Goal: Navigation & Orientation: Understand site structure

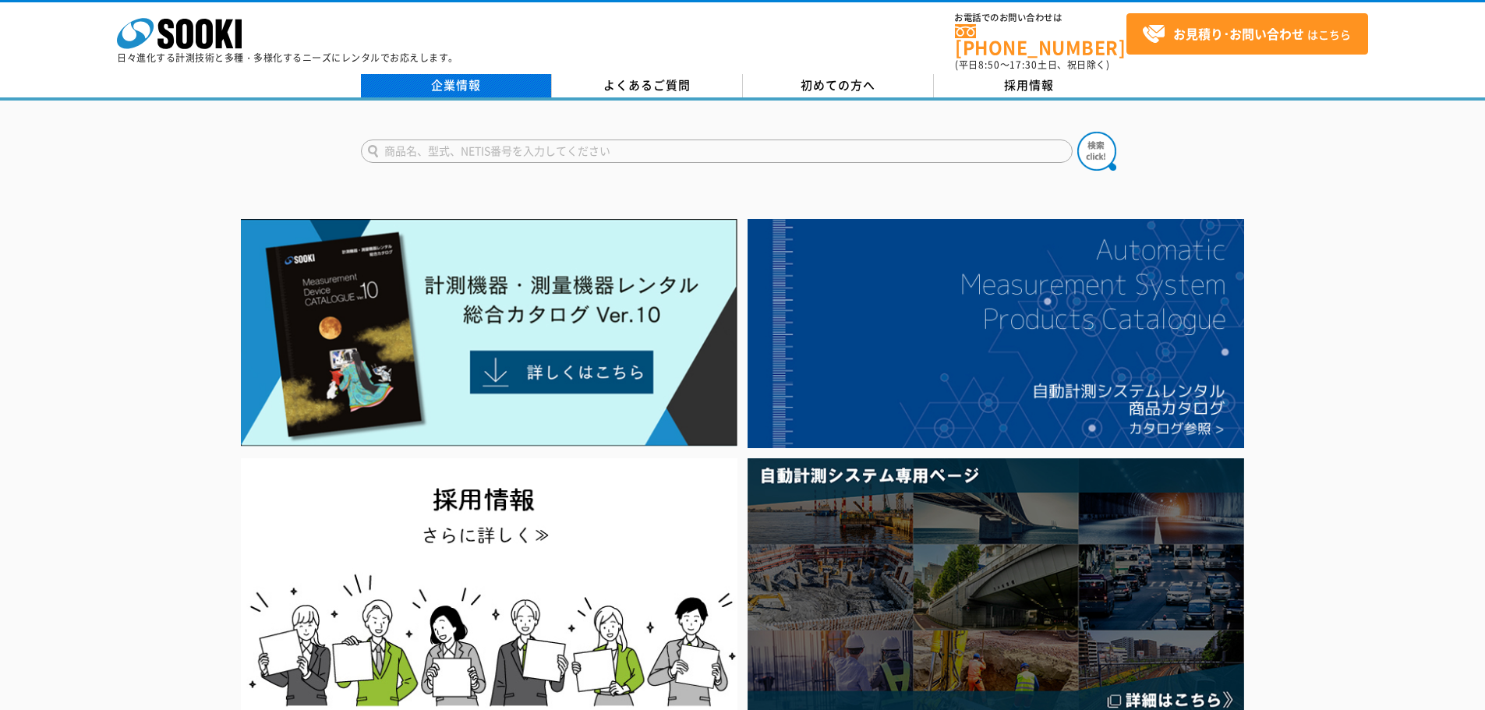
click at [490, 79] on link "企業情報" at bounding box center [456, 85] width 191 height 23
click at [216, 35] on polygon at bounding box center [225, 33] width 18 height 29
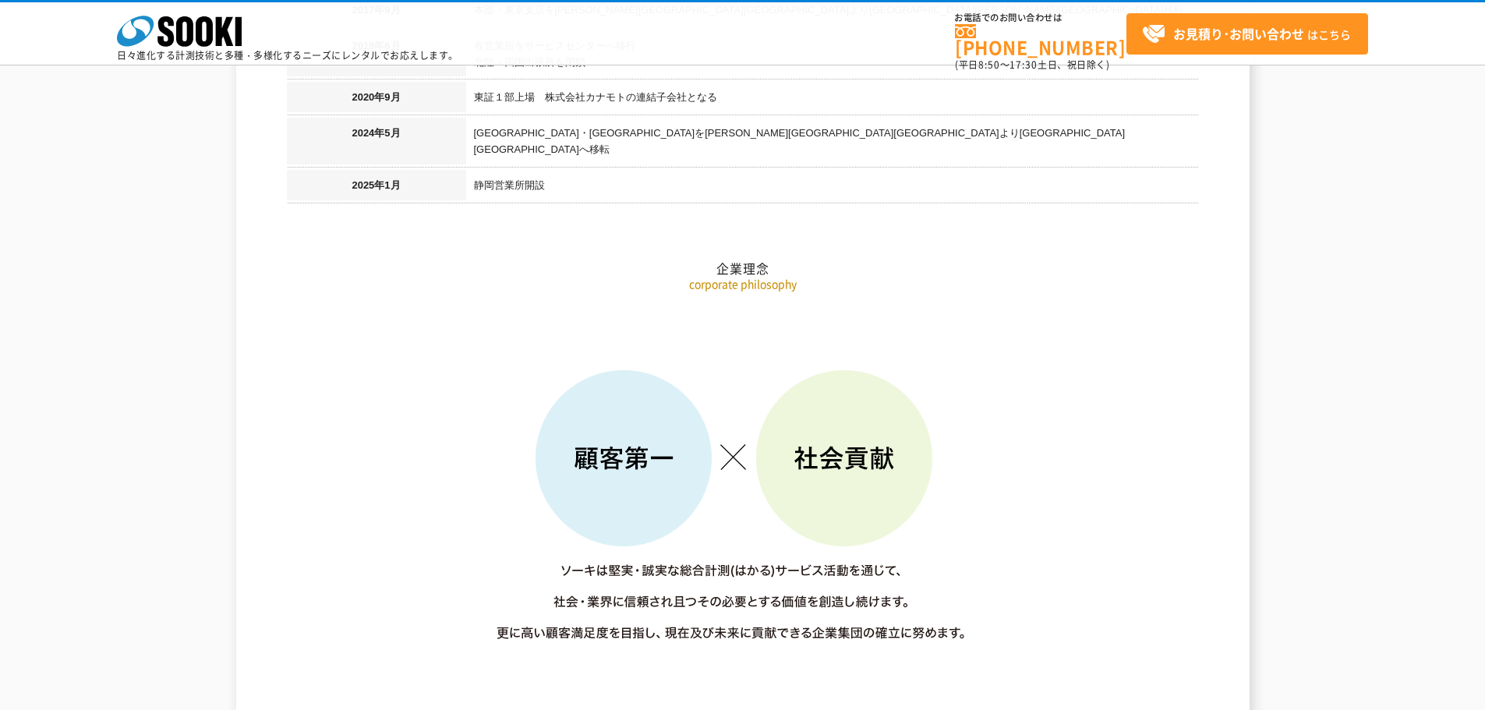
scroll to position [2027, 0]
